Goal: Transaction & Acquisition: Purchase product/service

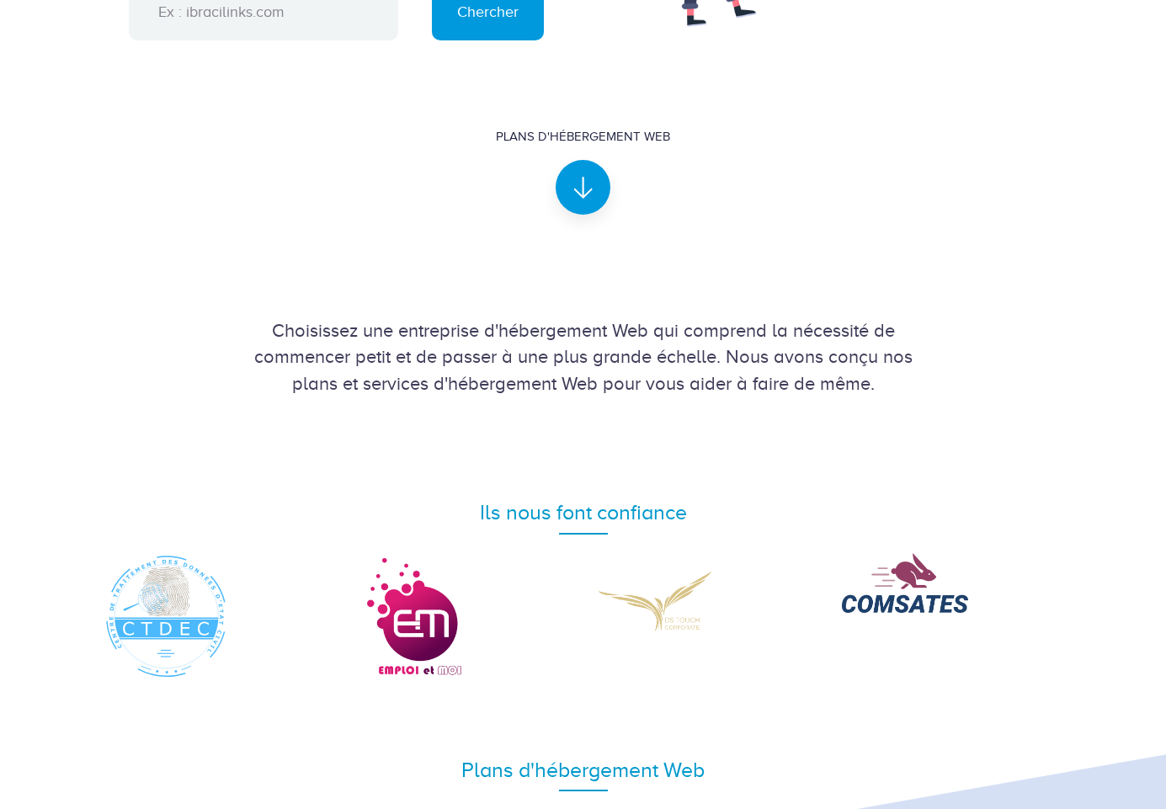
scroll to position [1263, 0]
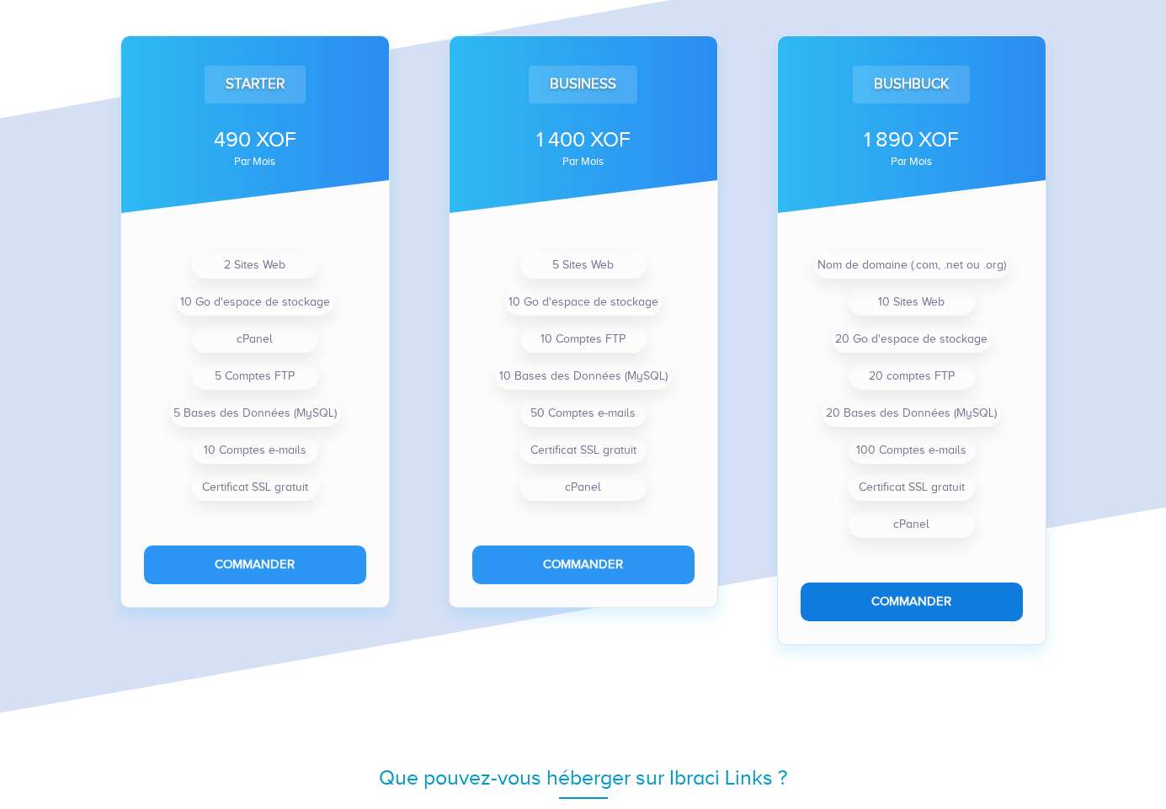
click at [890, 599] on button "Commander" at bounding box center [912, 602] width 222 height 38
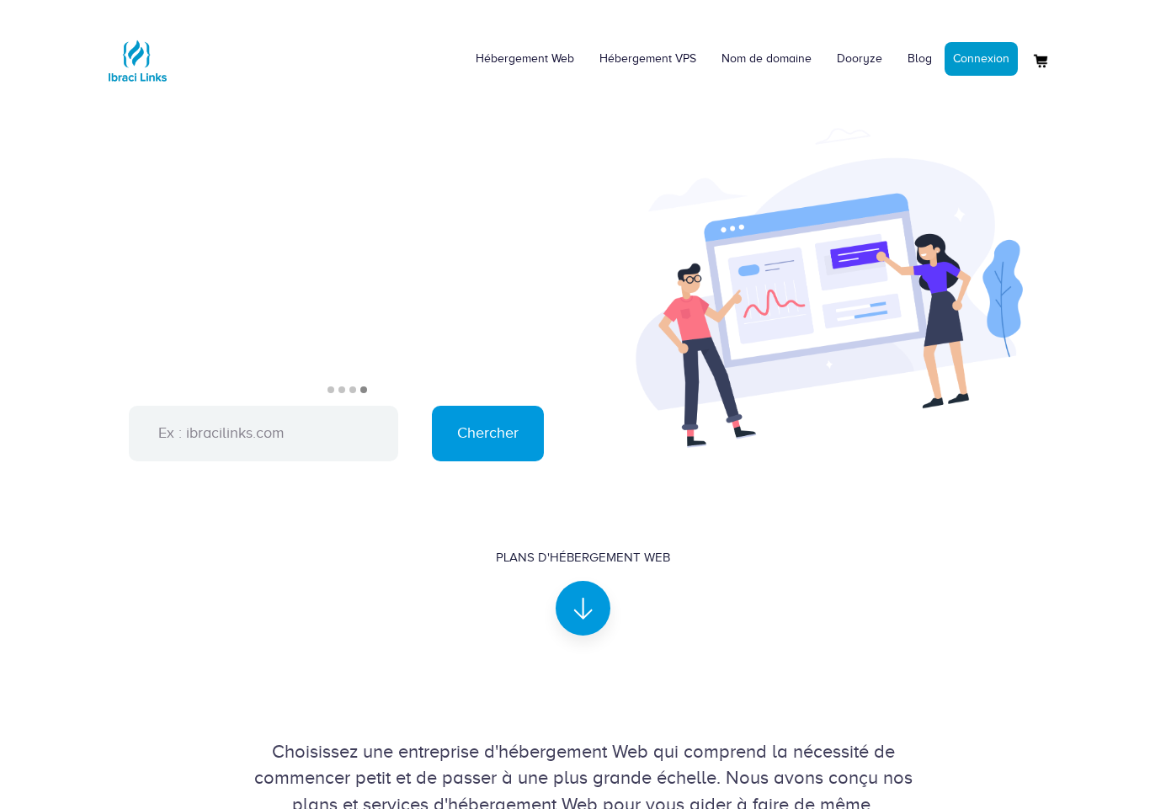
scroll to position [1094, 0]
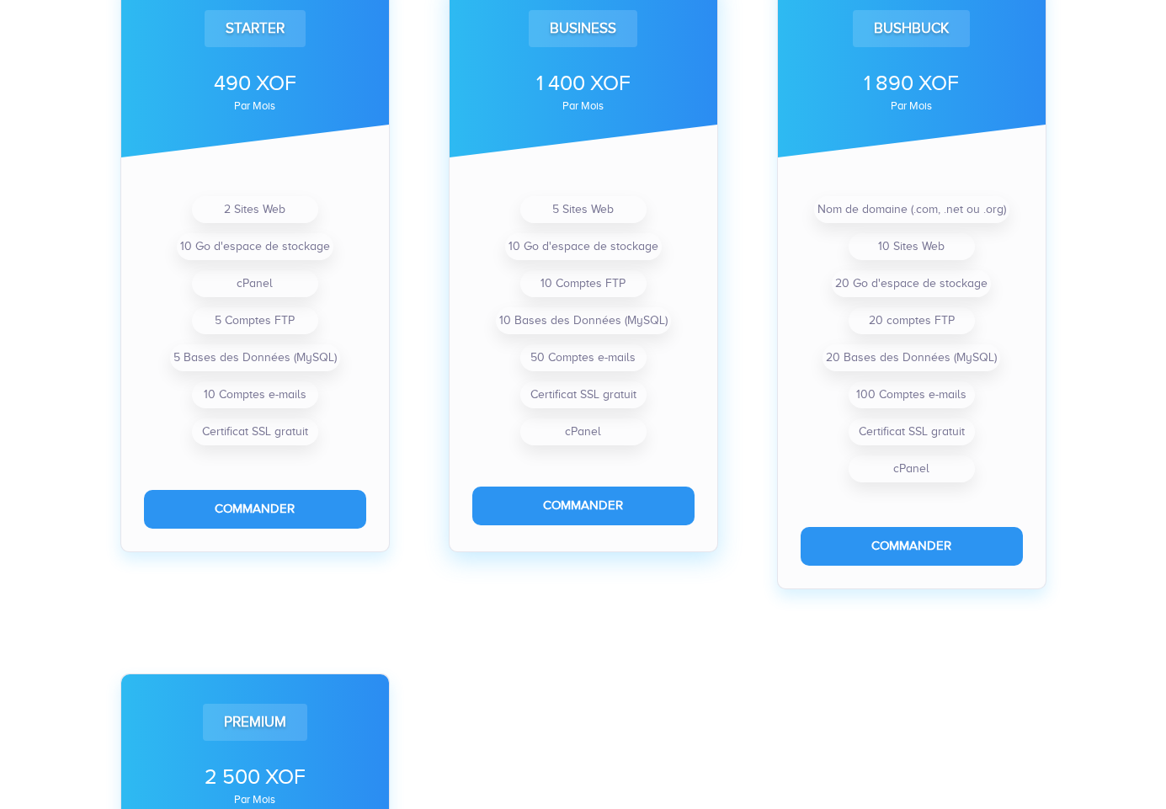
scroll to position [673, 0]
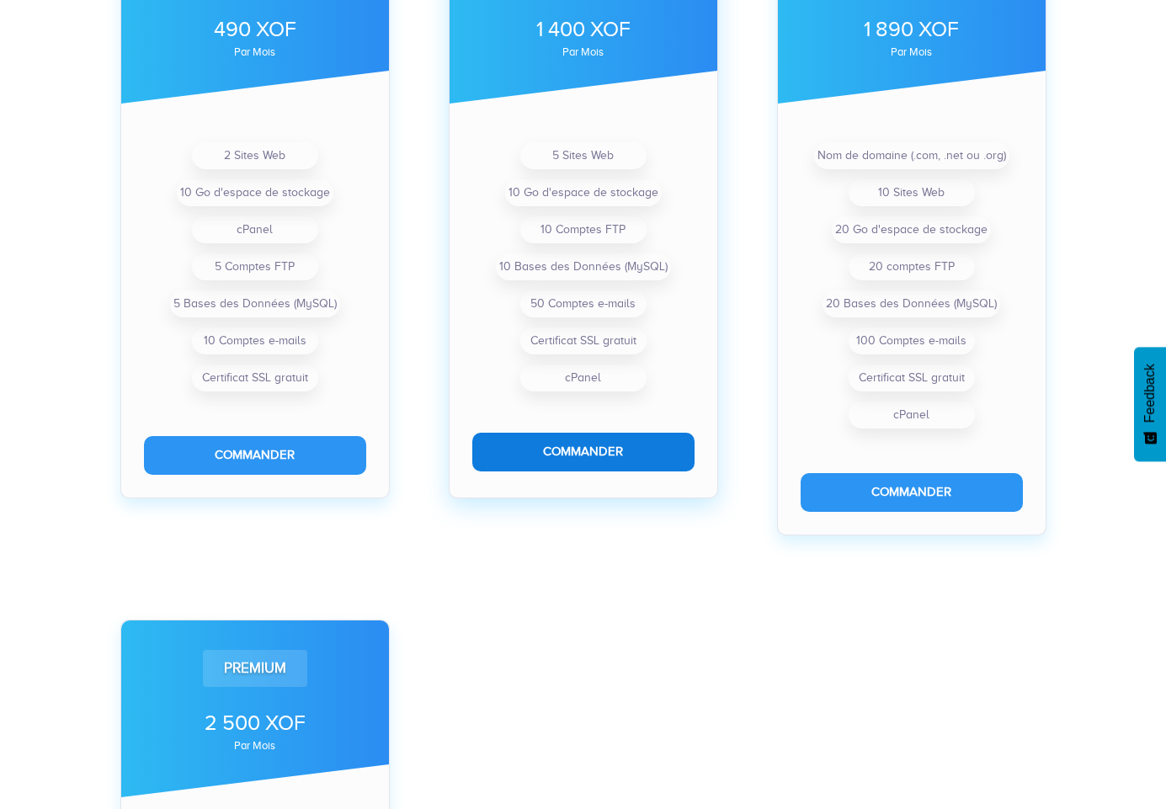
click at [572, 448] on button "Commander" at bounding box center [583, 452] width 222 height 38
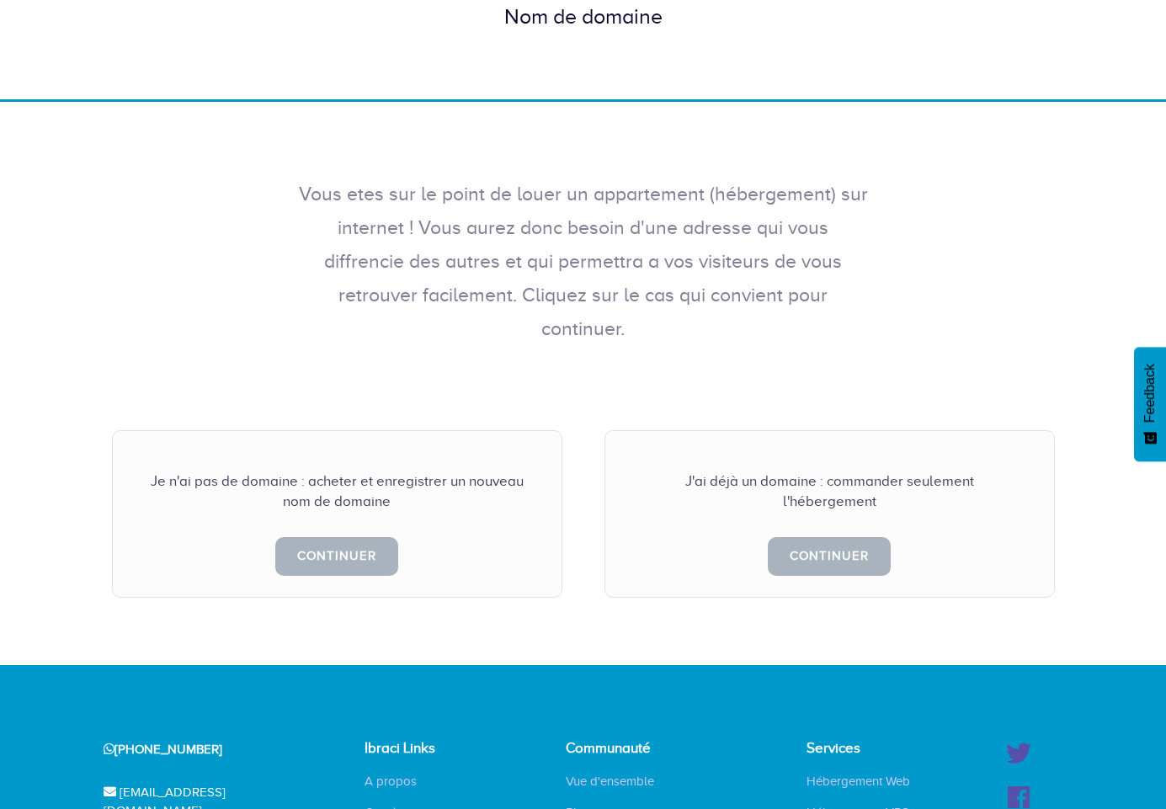
scroll to position [168, 0]
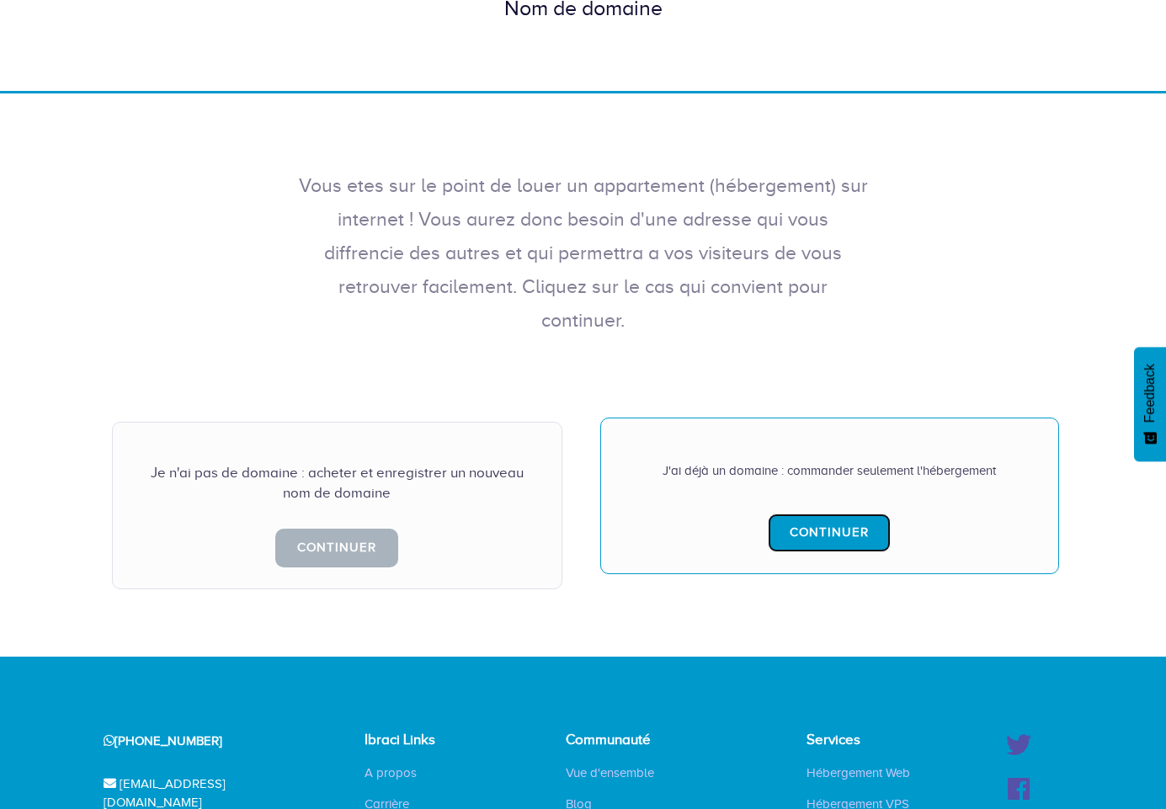
click at [805, 514] on link "Continuer" at bounding box center [829, 533] width 123 height 38
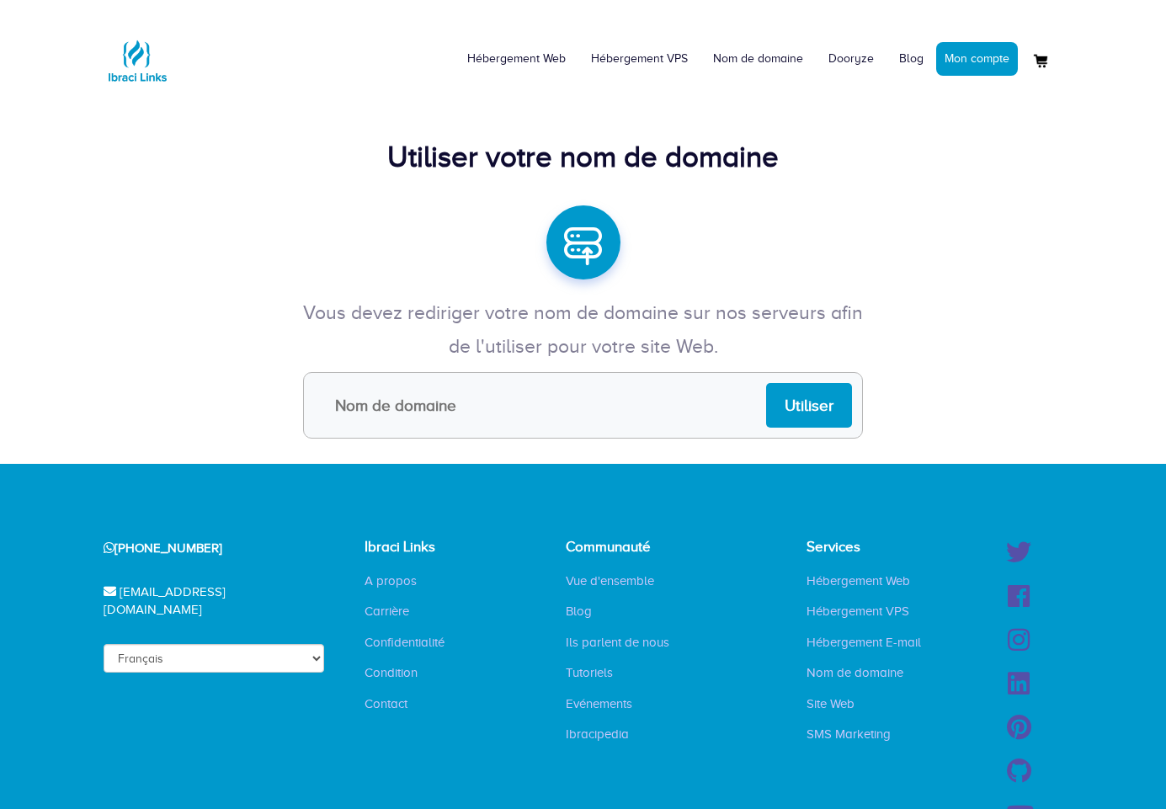
click at [671, 423] on input "text" at bounding box center [583, 405] width 560 height 67
type input "daarindweebu.website"
click at [805, 394] on input "Utiliser" at bounding box center [809, 405] width 86 height 45
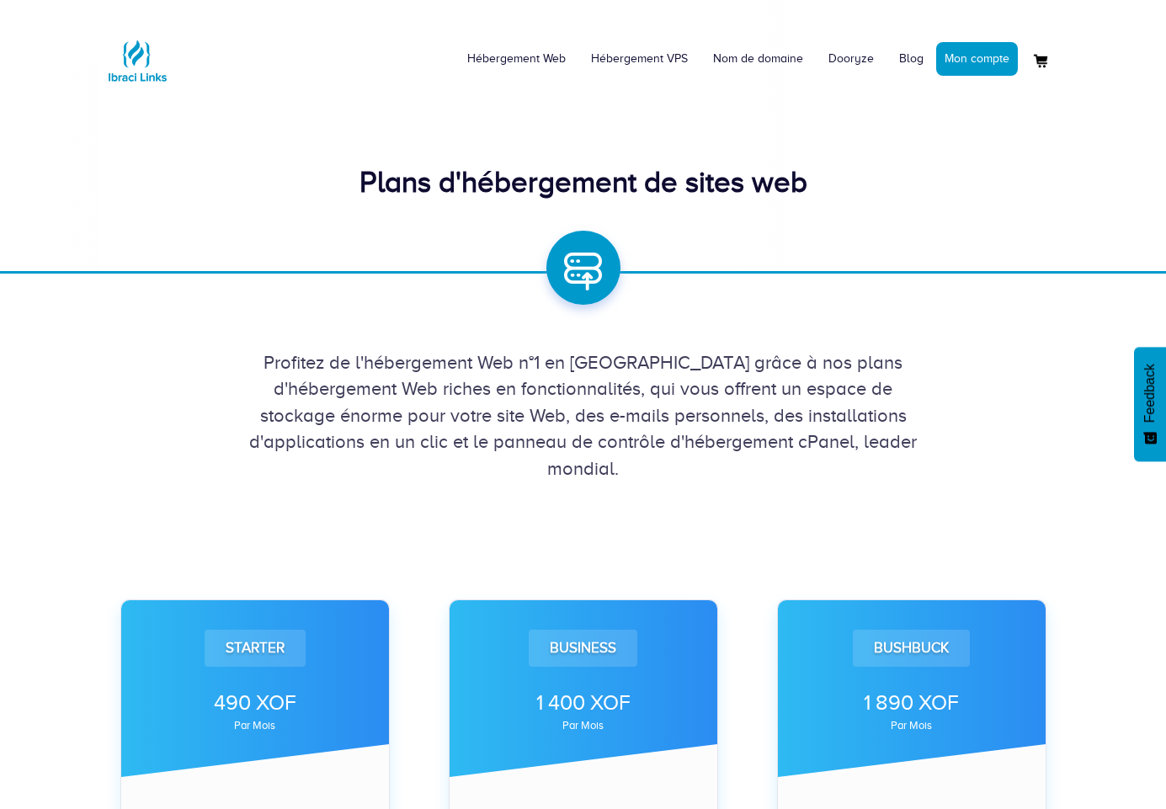
scroll to position [673, 0]
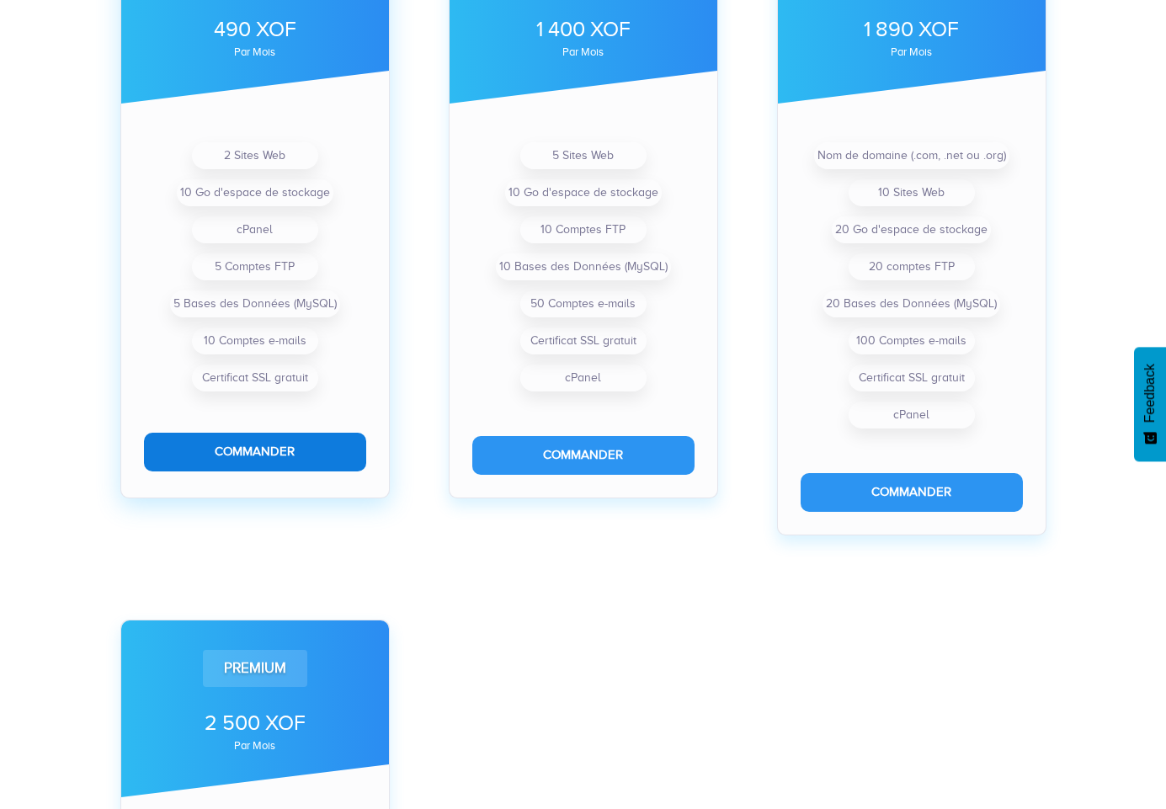
click at [276, 445] on button "Commander" at bounding box center [255, 452] width 222 height 38
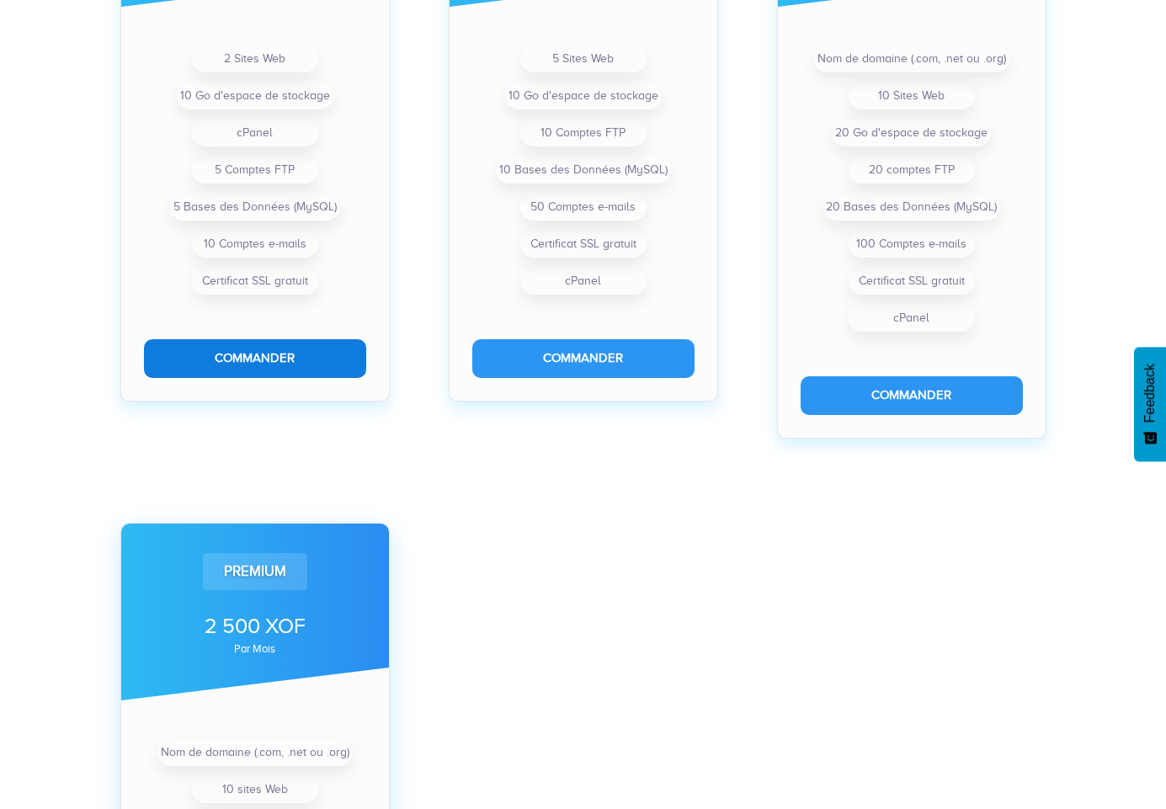
scroll to position [1010, 0]
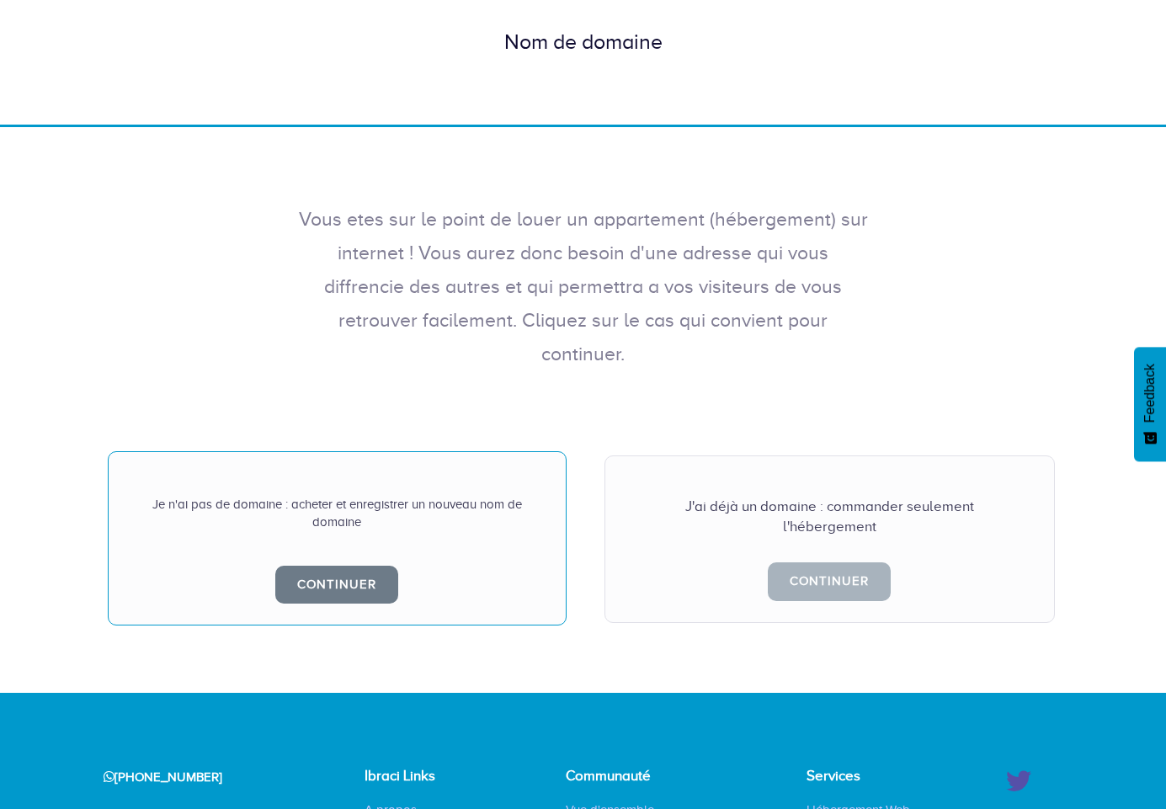
scroll to position [168, 0]
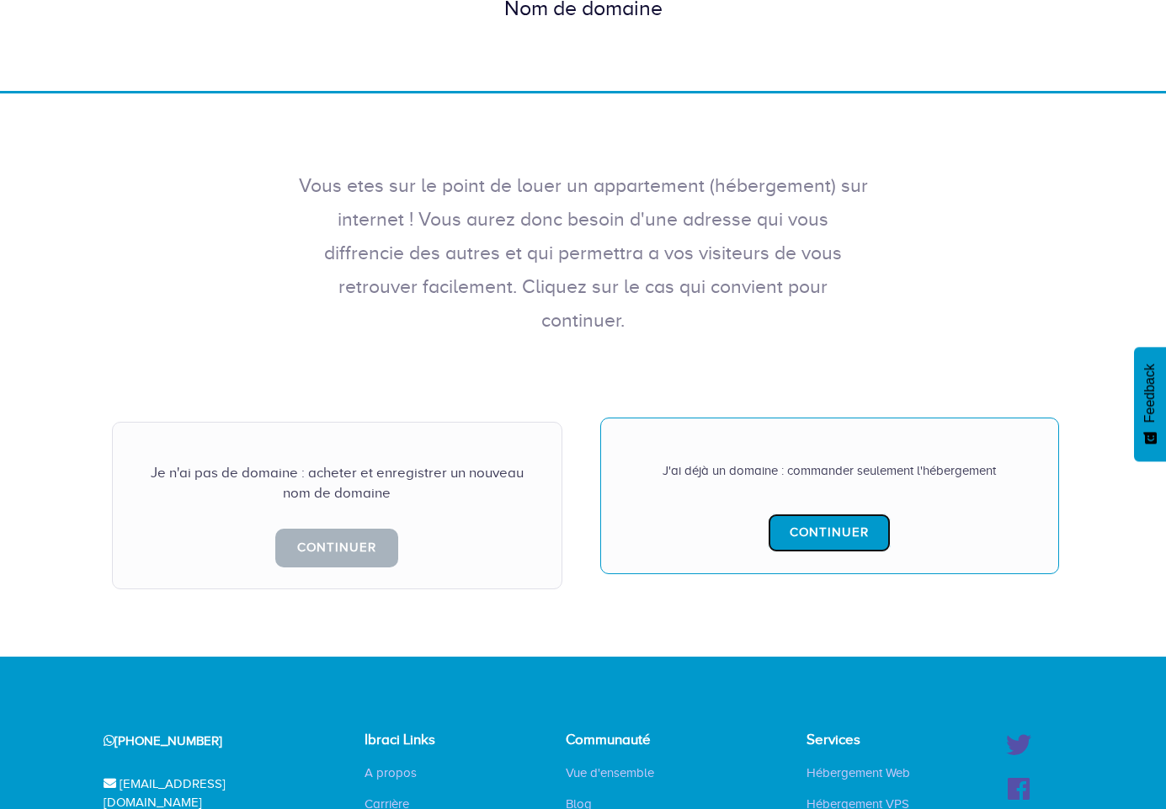
click at [791, 514] on link "Continuer" at bounding box center [829, 533] width 123 height 38
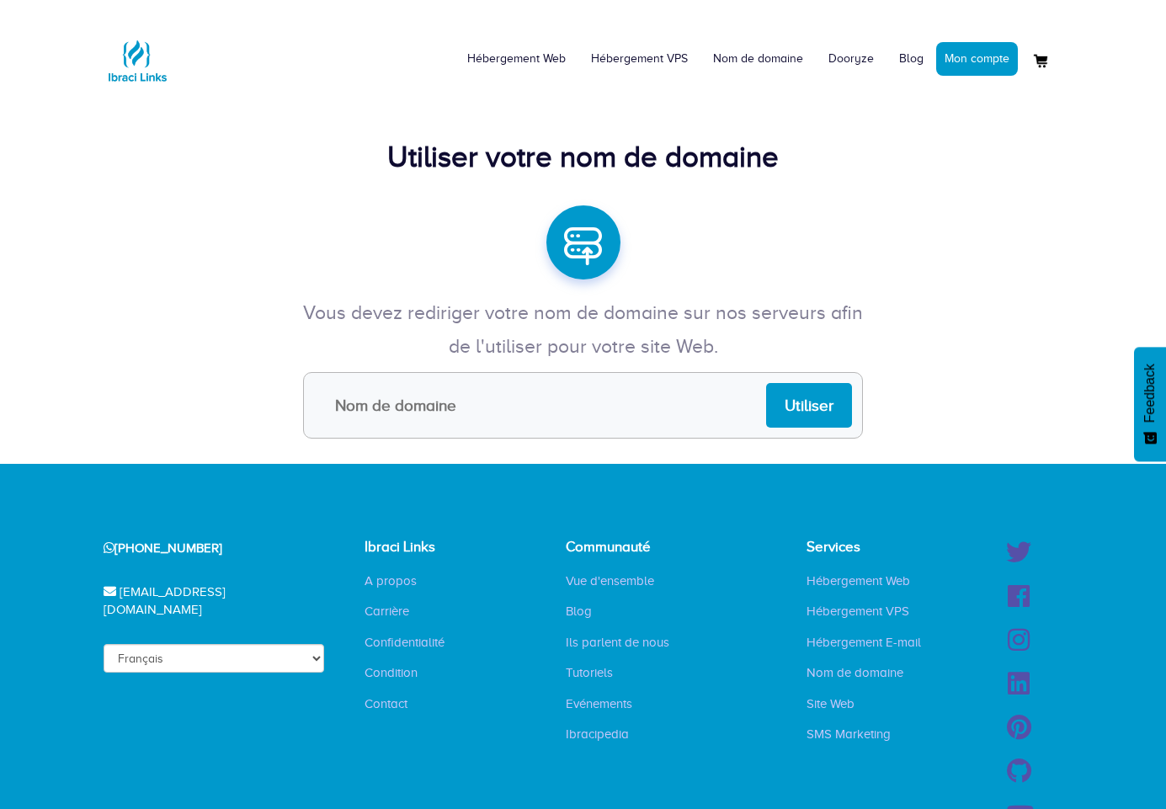
click at [580, 422] on input "text" at bounding box center [583, 405] width 560 height 67
type input "[DOMAIN_NAME]"
click at [818, 413] on input "Utiliser" at bounding box center [809, 405] width 86 height 45
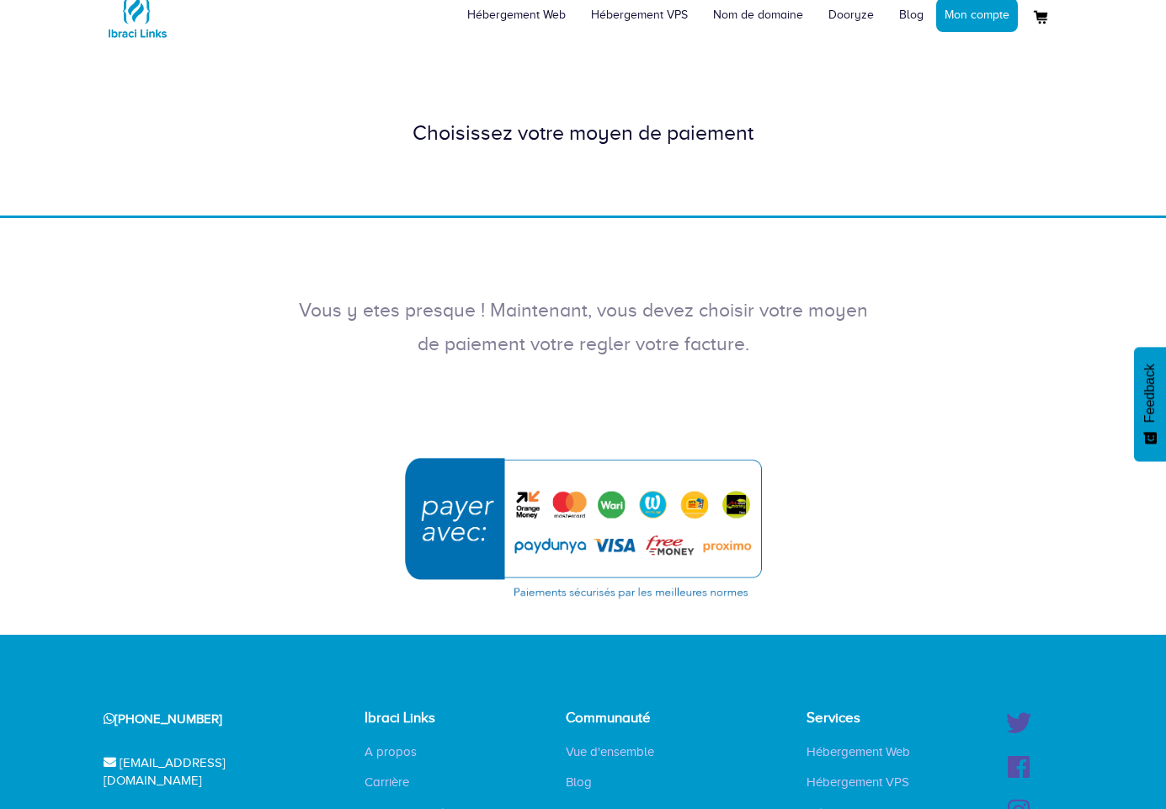
scroll to position [84, 0]
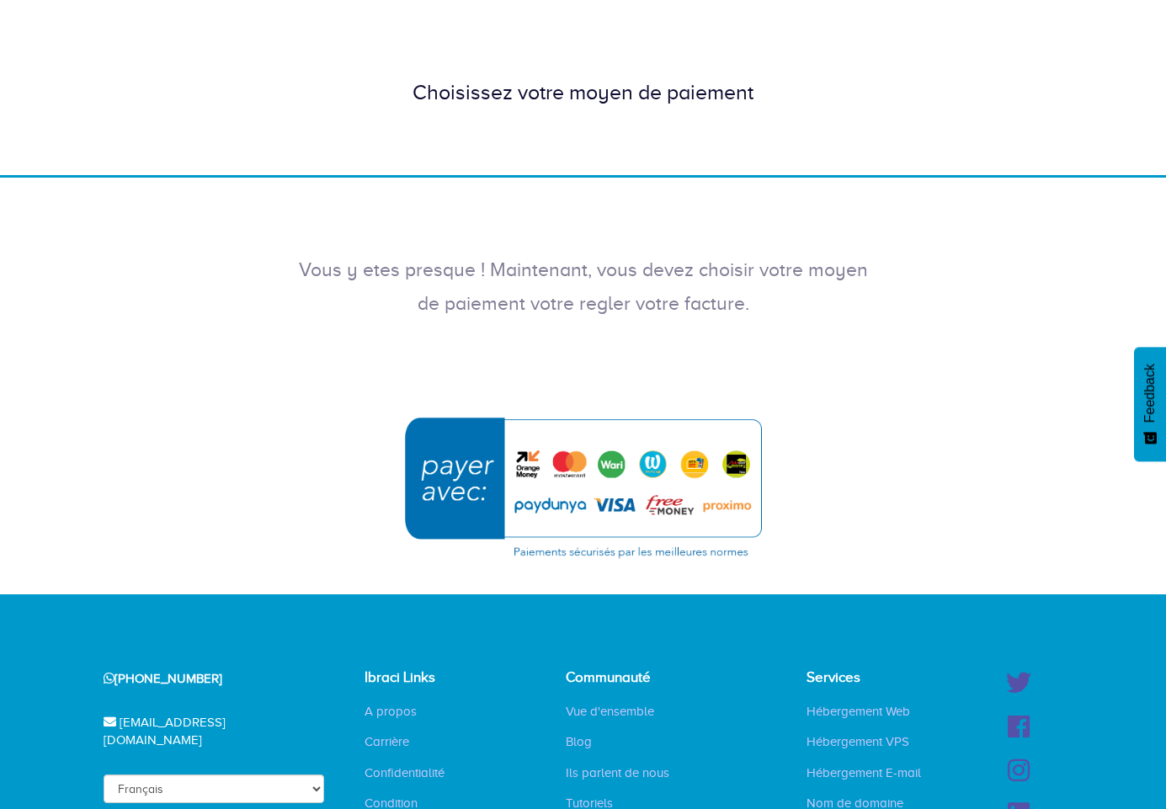
click at [697, 496] on img "submit" at bounding box center [583, 487] width 379 height 163
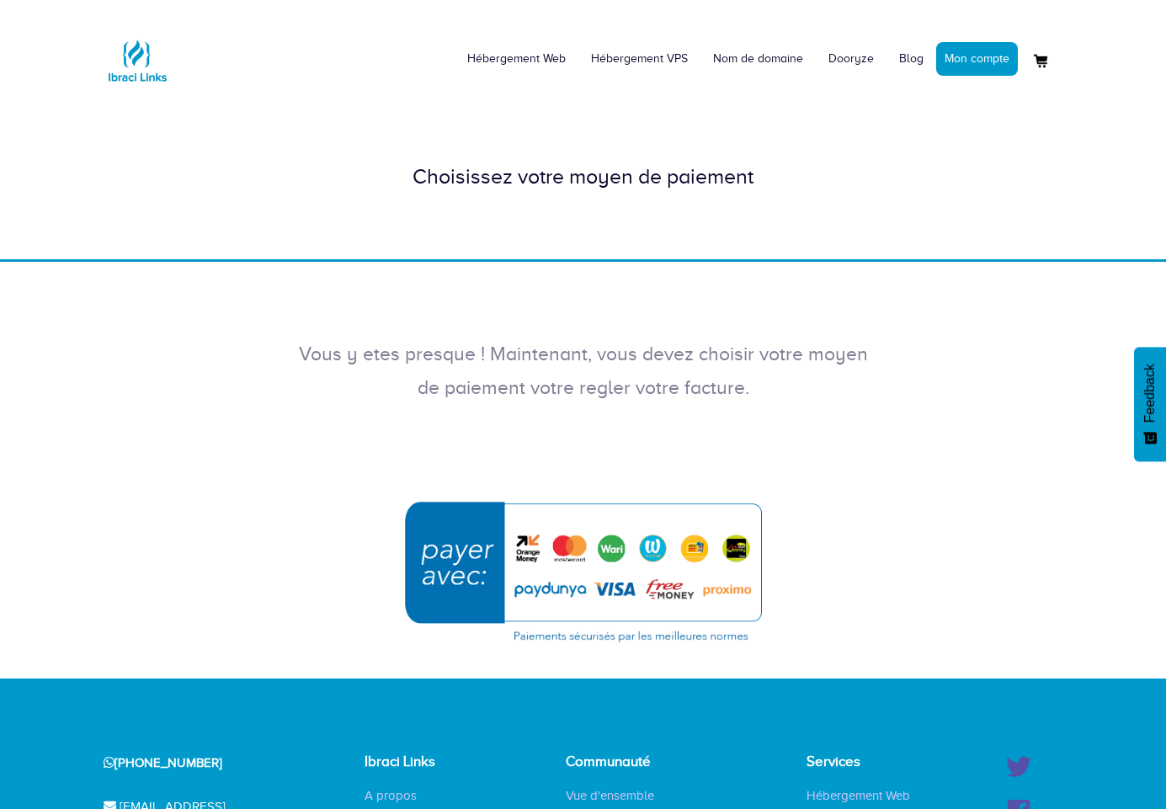
click at [666, 562] on img "submit" at bounding box center [583, 571] width 379 height 163
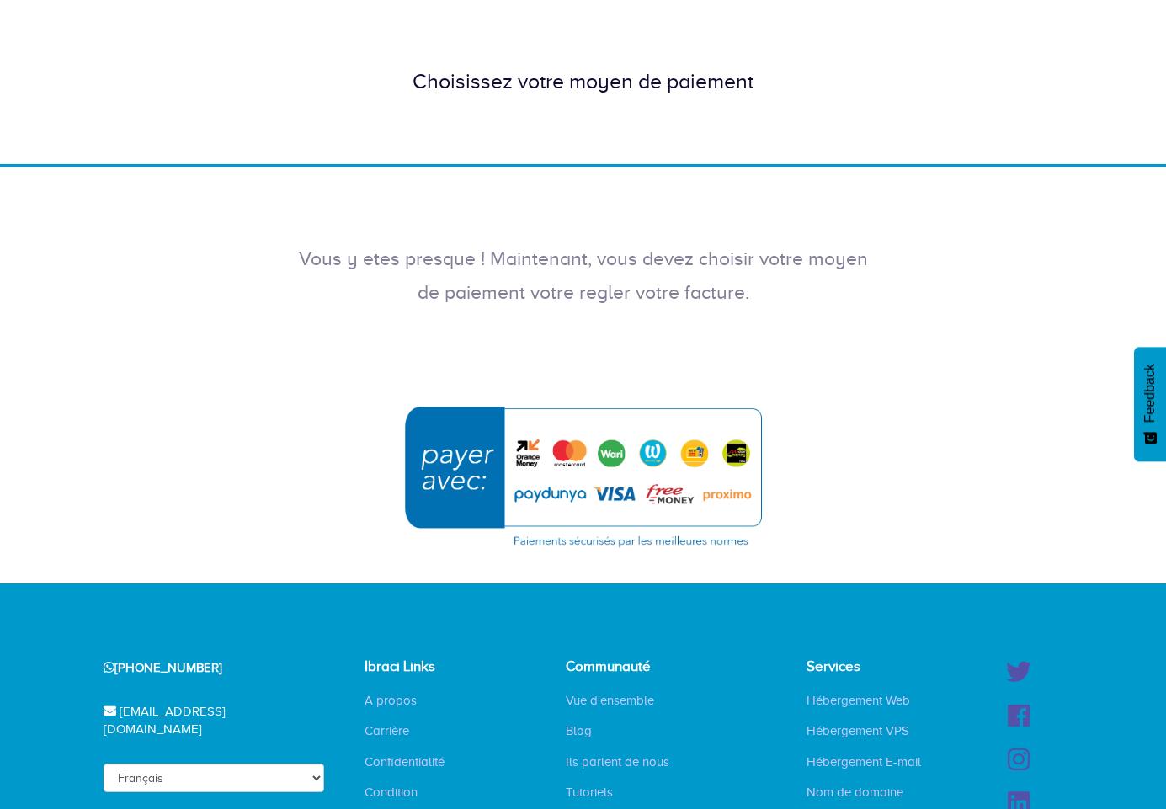
scroll to position [317, 0]
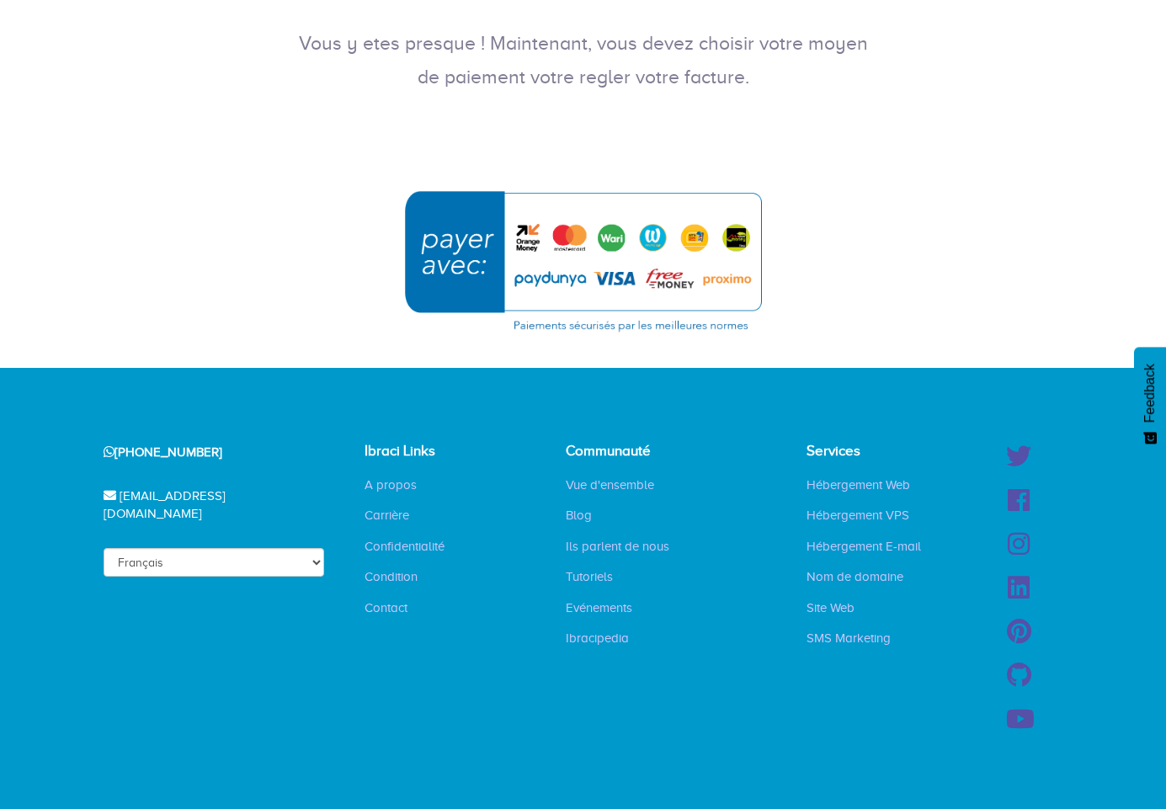
click at [508, 247] on img "submit" at bounding box center [583, 260] width 379 height 163
